Goal: Task Accomplishment & Management: Manage account settings

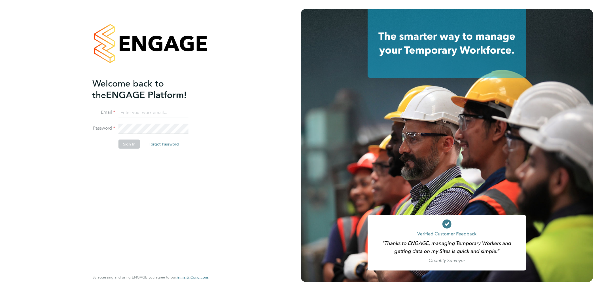
type input "[PERSON_NAME][EMAIL_ADDRESS][PERSON_NAME][DOMAIN_NAME]"
click at [131, 143] on button "Sign In" at bounding box center [129, 143] width 22 height 9
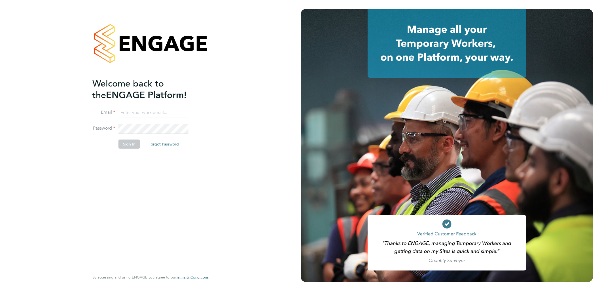
type input "ryan.mcdermott@ngbailey.co.uk"
click at [128, 145] on button "Sign In" at bounding box center [129, 143] width 22 height 9
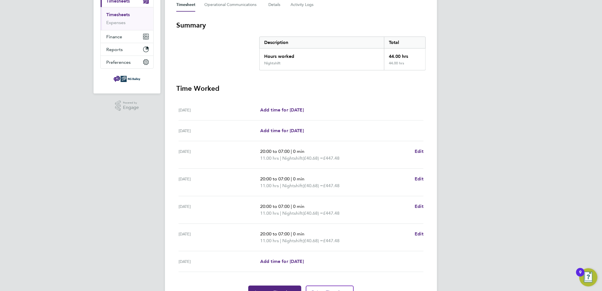
scroll to position [116, 0]
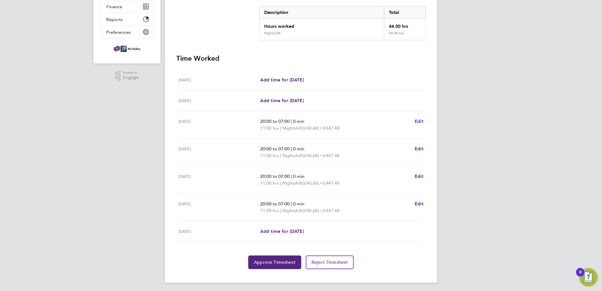
click at [420, 118] on span "Edit" at bounding box center [418, 120] width 9 height 5
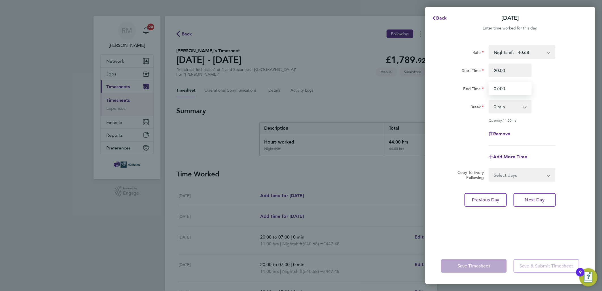
click at [496, 86] on input "07:00" at bounding box center [509, 89] width 43 height 14
type input "06:00"
click at [561, 127] on div "Remove" at bounding box center [509, 134] width 143 height 14
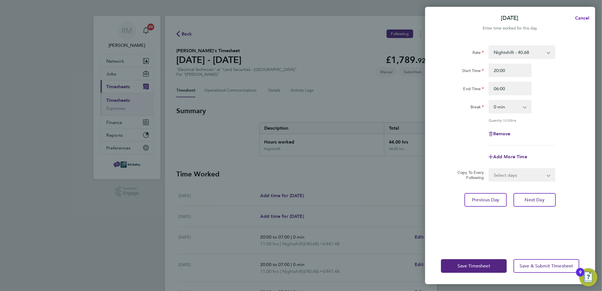
click at [582, 15] on span "Cancel" at bounding box center [581, 17] width 16 height 5
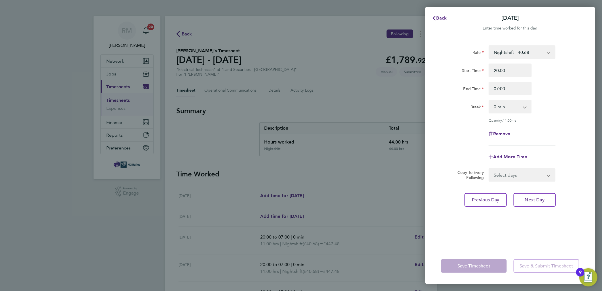
click at [380, 180] on div "Back Mon 22 Sep Enter time worked for this day. Rate Nightshift - 40.68 Start T…" at bounding box center [301, 145] width 602 height 291
click at [438, 16] on span "Back" at bounding box center [441, 17] width 10 height 5
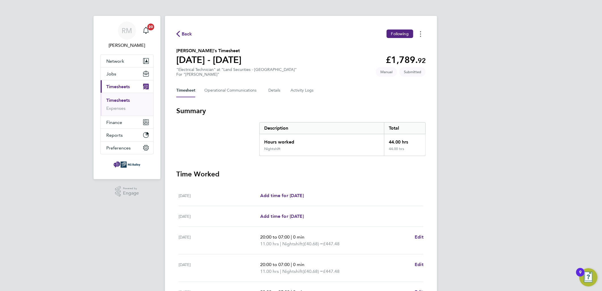
click at [423, 33] on button "Timesheets Menu" at bounding box center [420, 33] width 10 height 9
click at [335, 39] on div "Back Following Mark as absent Download timesheet Declan Madhill's Timesheet 20 …" at bounding box center [301, 207] width 272 height 382
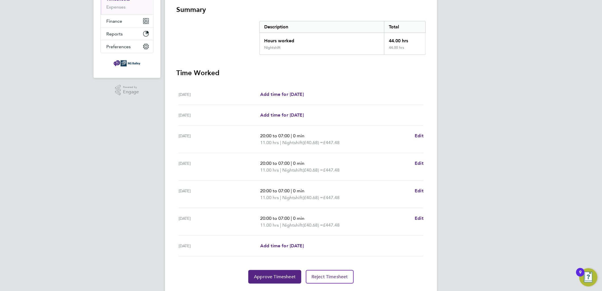
scroll to position [116, 0]
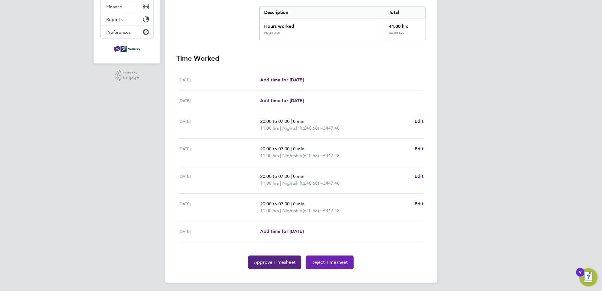
click at [326, 264] on button "Reject Timesheet" at bounding box center [330, 262] width 48 height 14
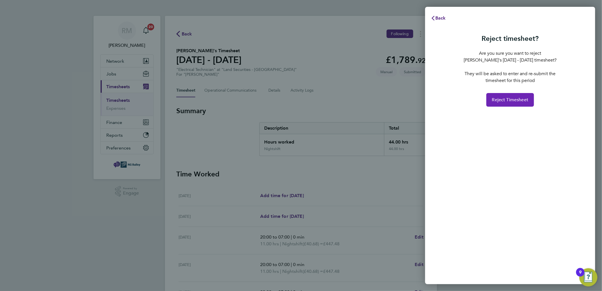
click at [504, 98] on span "Reject Timesheet" at bounding box center [510, 100] width 37 height 6
